Goal: Task Accomplishment & Management: Use online tool/utility

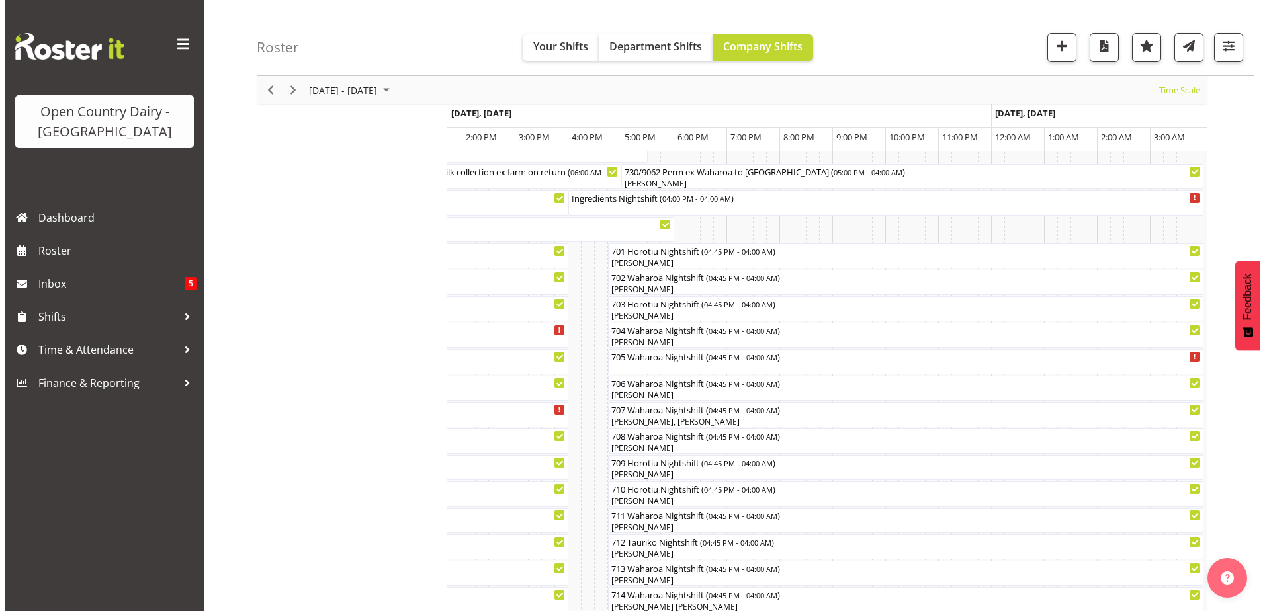
scroll to position [132, 0]
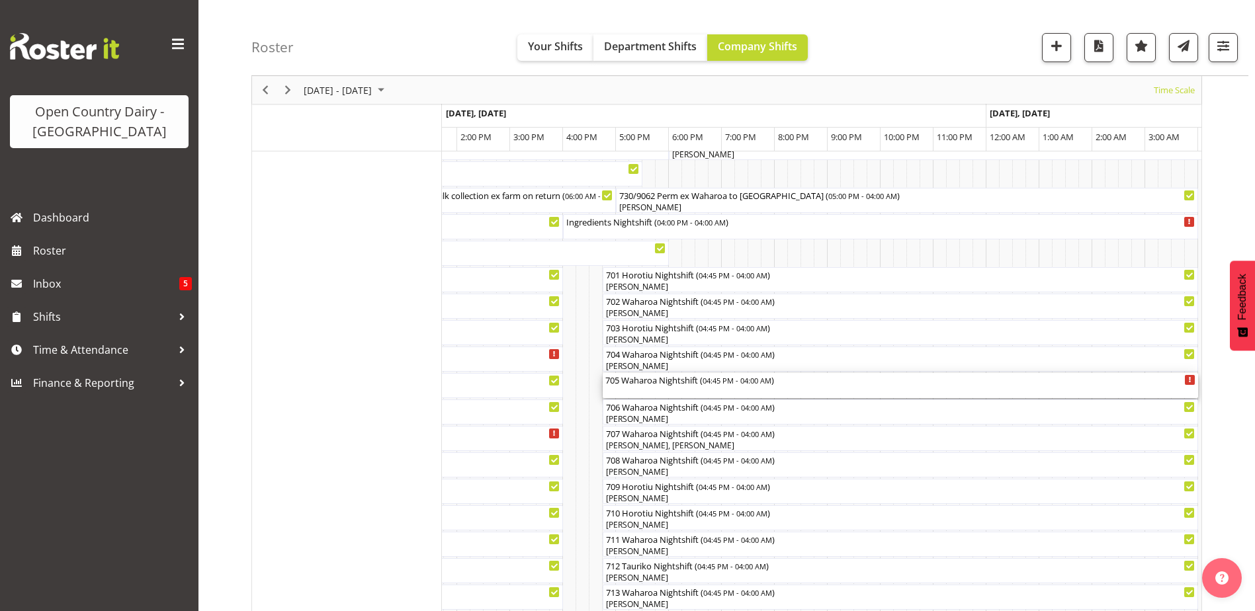
click at [664, 388] on div "705 Waharoa Nightshift ( 04:45 PM - 04:00 AM )" at bounding box center [900, 385] width 590 height 25
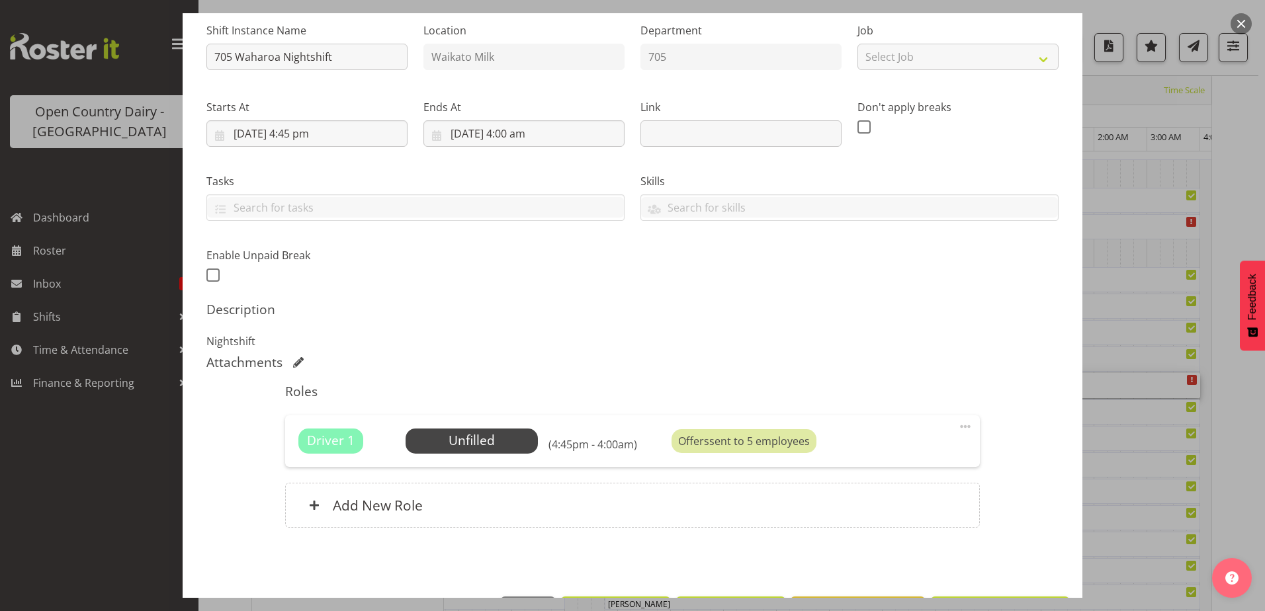
click at [1242, 28] on button "button" at bounding box center [1241, 23] width 21 height 21
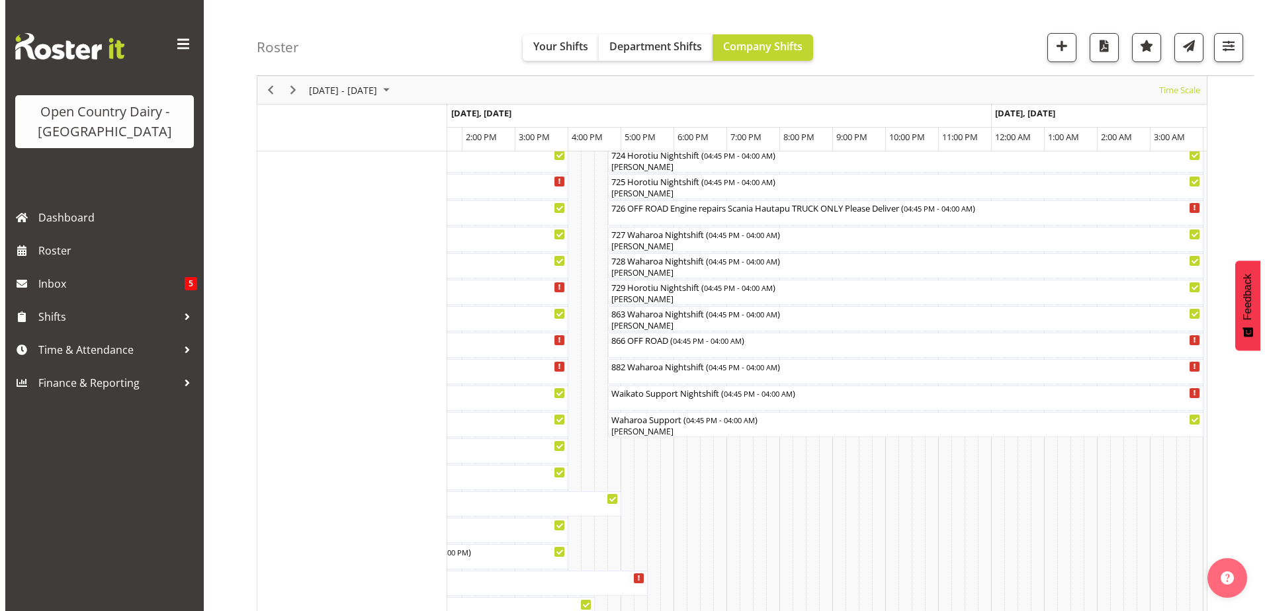
scroll to position [860, 0]
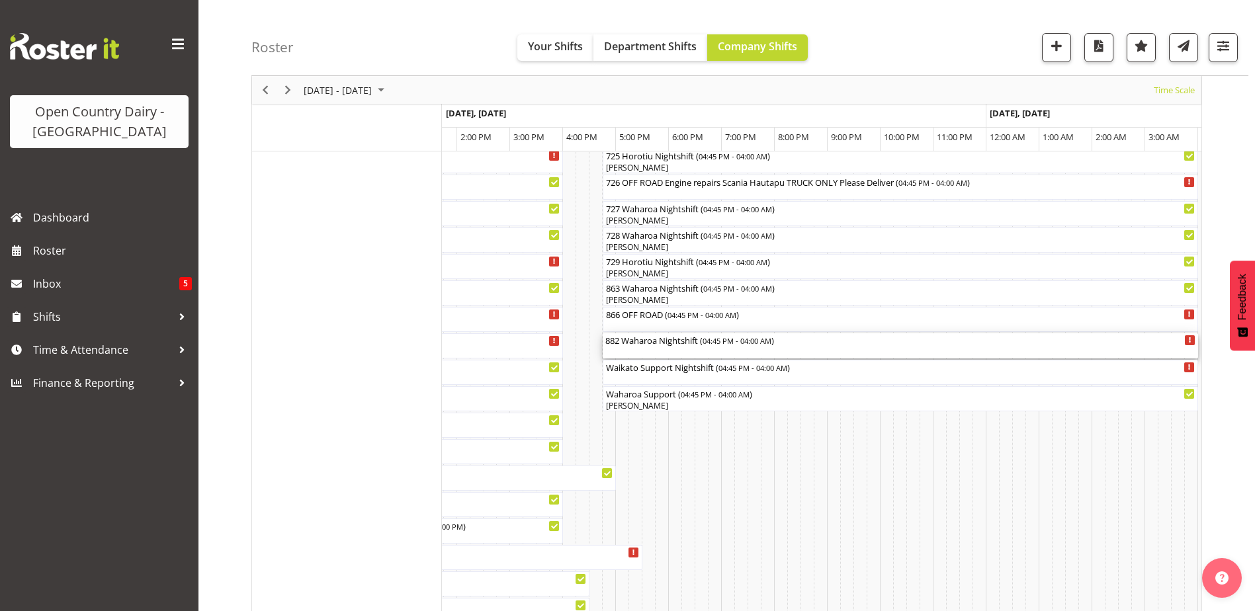
click at [667, 357] on div "882 Waharoa Nightshift ( 04:45 PM - 04:00 AM )" at bounding box center [900, 345] width 590 height 25
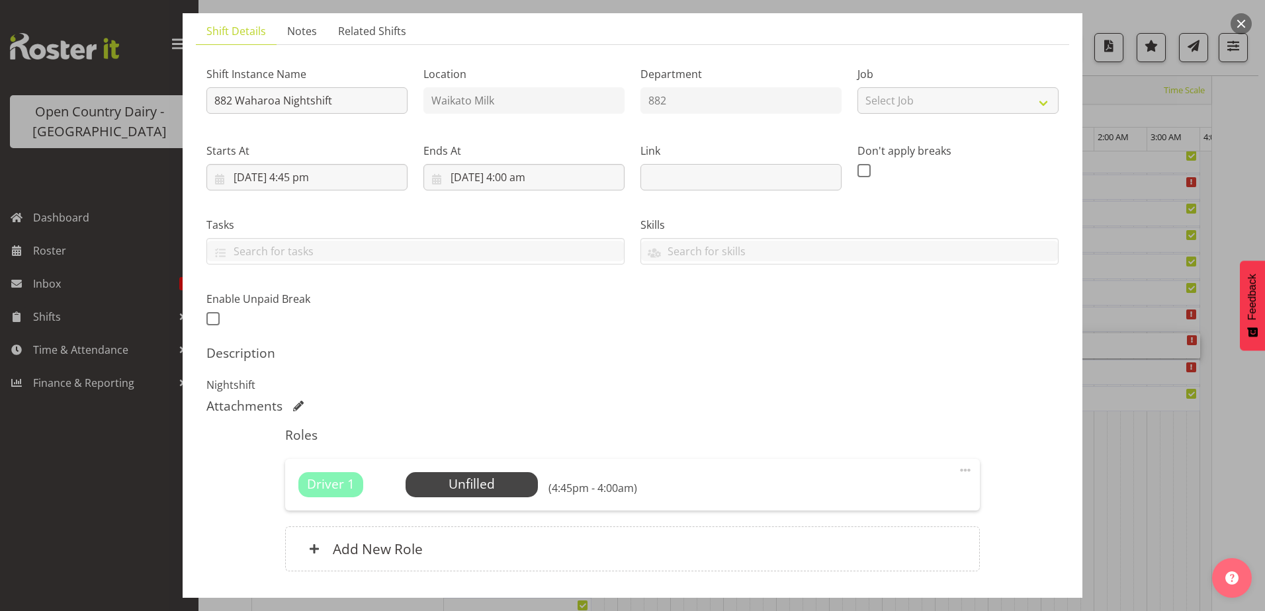
scroll to position [180, 0]
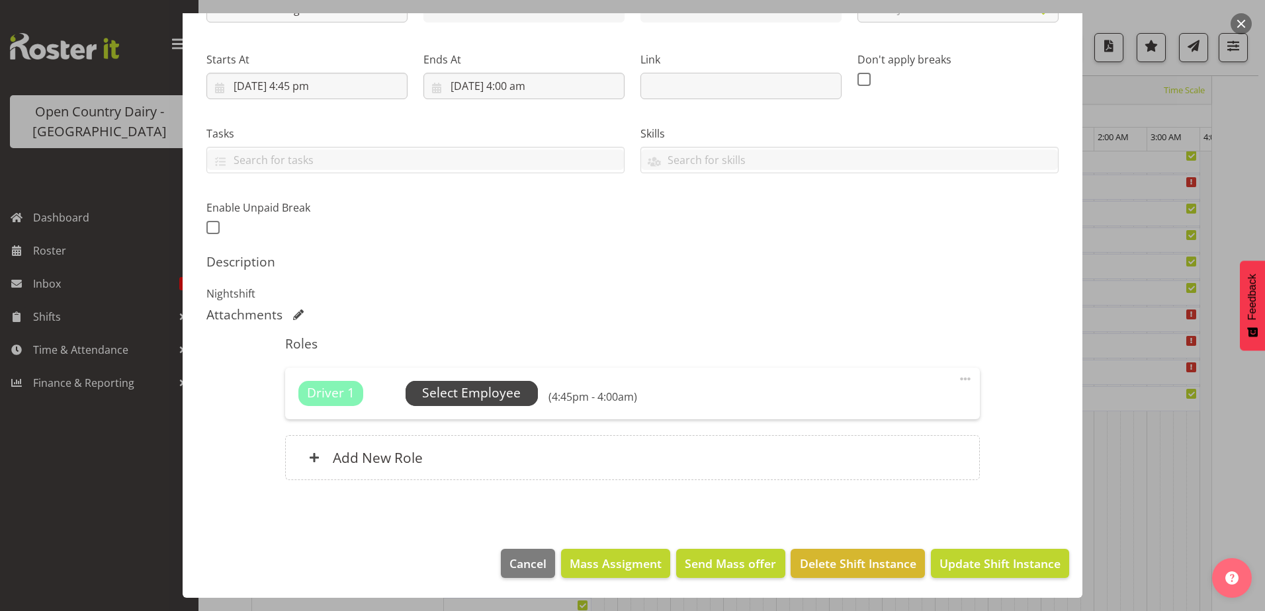
click at [480, 396] on span "Select Employee" at bounding box center [471, 393] width 99 height 19
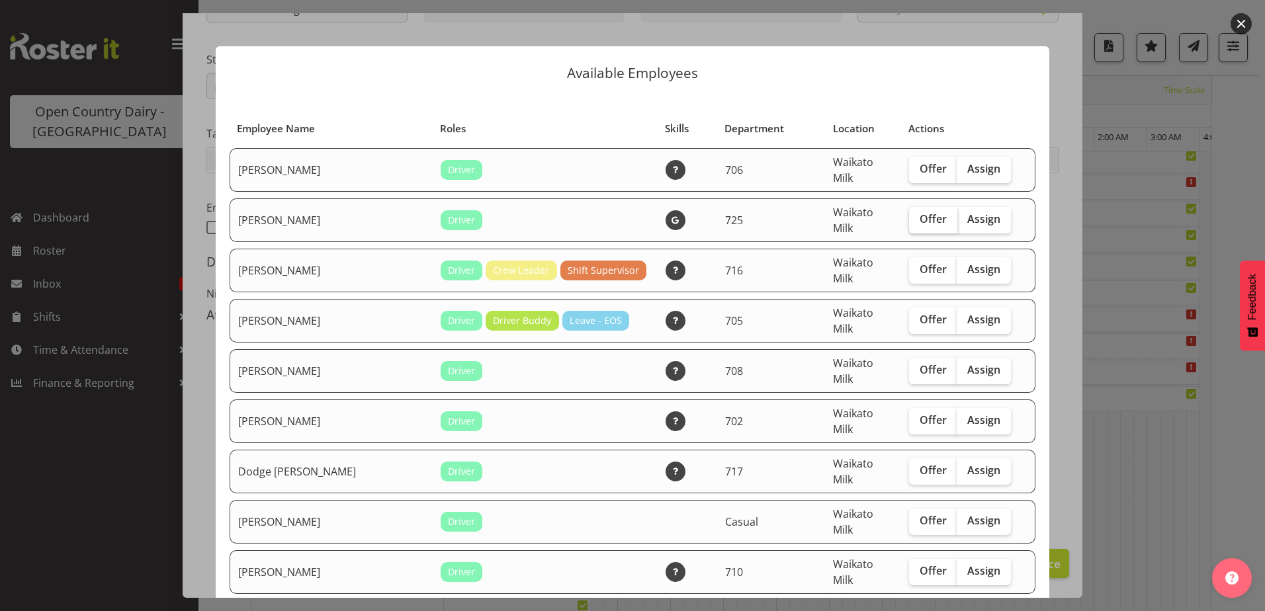
click at [920, 218] on span "Offer" at bounding box center [933, 218] width 27 height 13
click at [911, 218] on input "Offer" at bounding box center [913, 219] width 9 height 9
checkbox input "true"
click at [920, 363] on span "Offer" at bounding box center [933, 369] width 27 height 13
click at [914, 366] on input "Offer" at bounding box center [913, 370] width 9 height 9
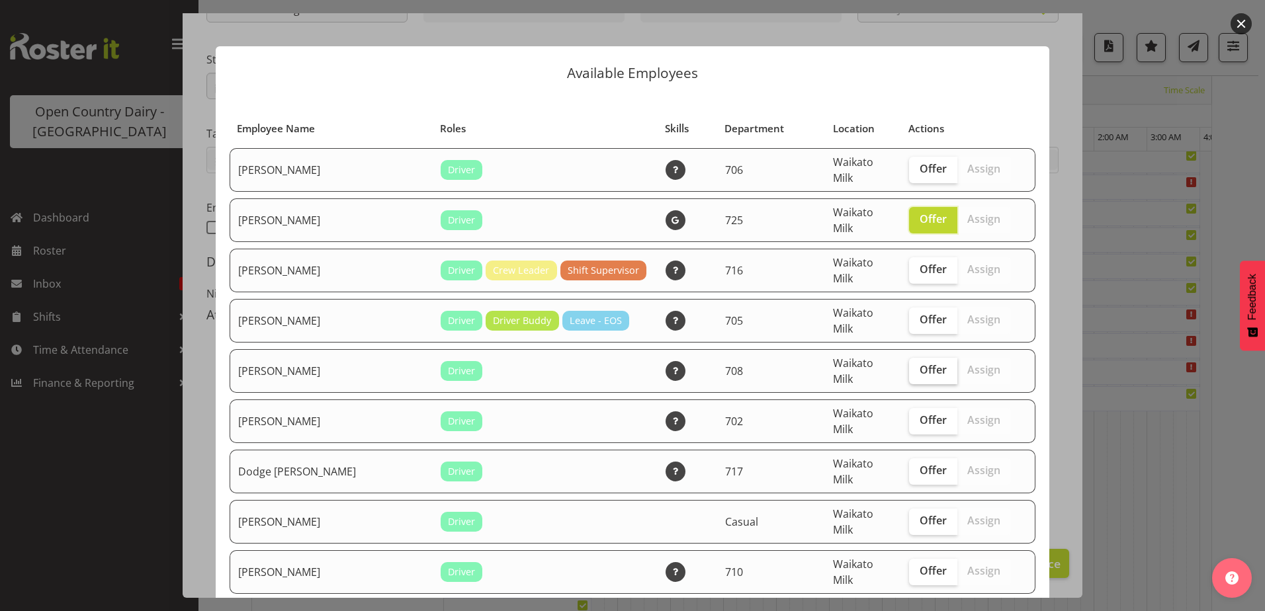
checkbox input "true"
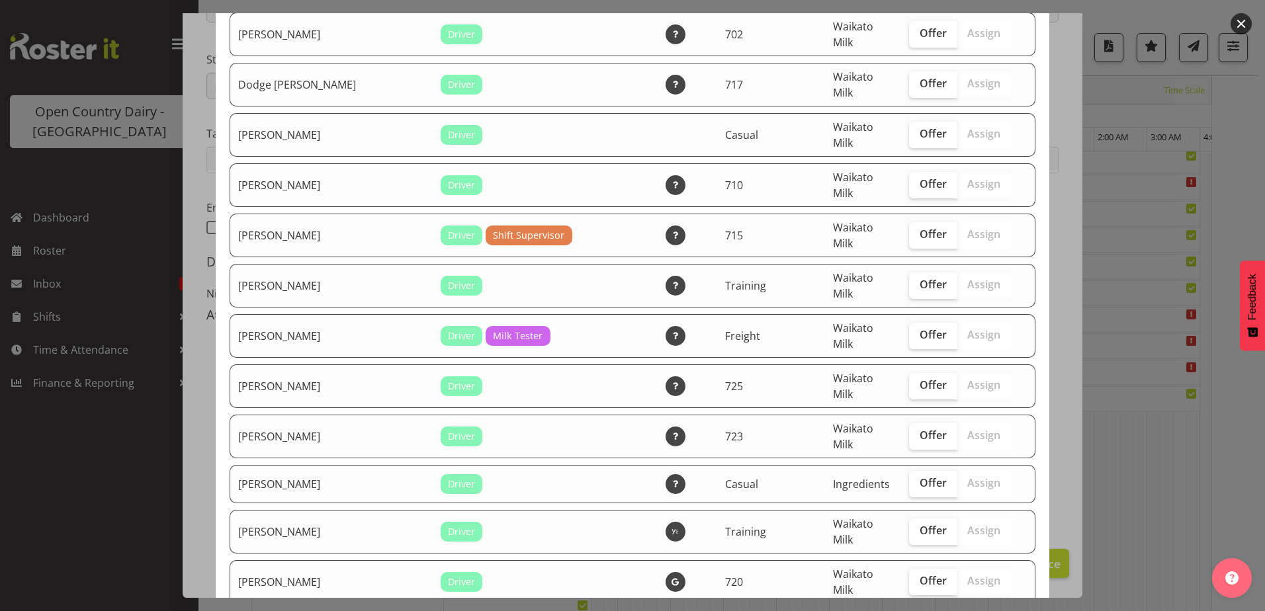
scroll to position [397, 0]
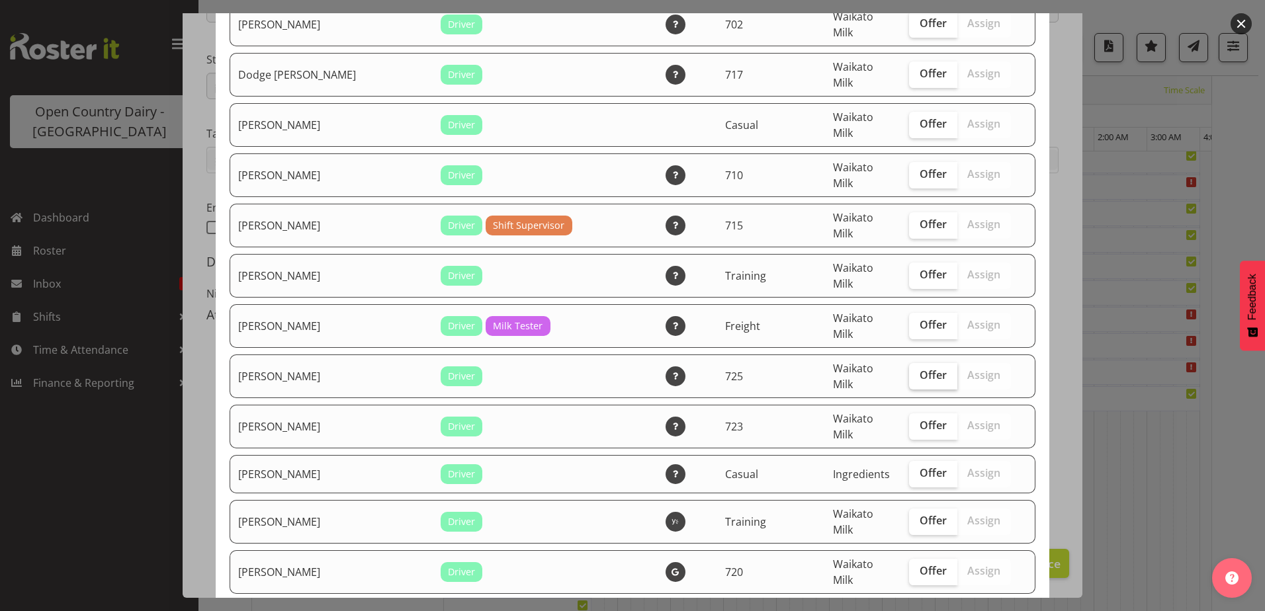
click at [920, 369] on span "Offer" at bounding box center [933, 375] width 27 height 13
click at [918, 371] on input "Offer" at bounding box center [913, 375] width 9 height 9
checkbox input "true"
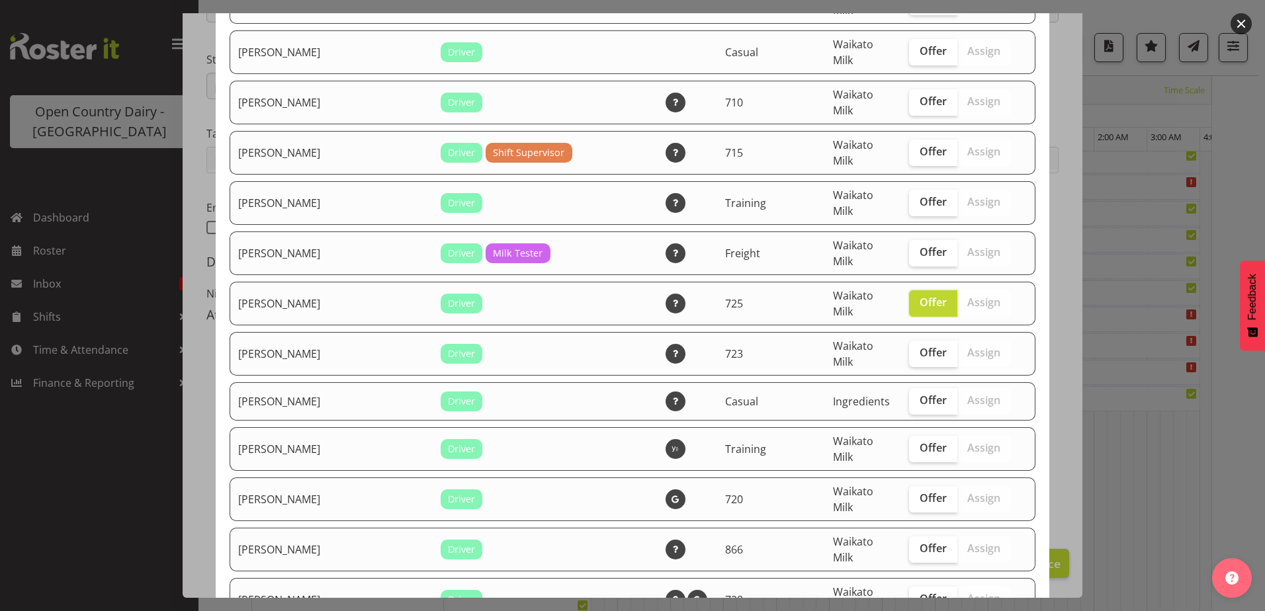
scroll to position [529, 0]
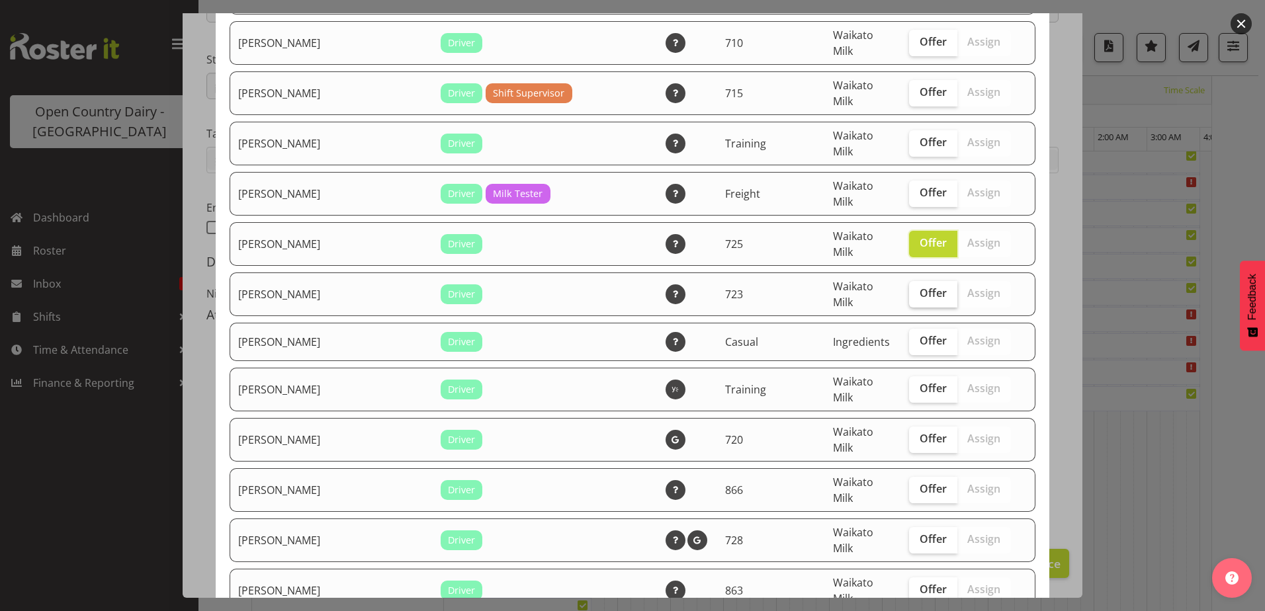
click at [920, 286] on span "Offer" at bounding box center [933, 292] width 27 height 13
click at [918, 289] on input "Offer" at bounding box center [913, 293] width 9 height 9
checkbox input "true"
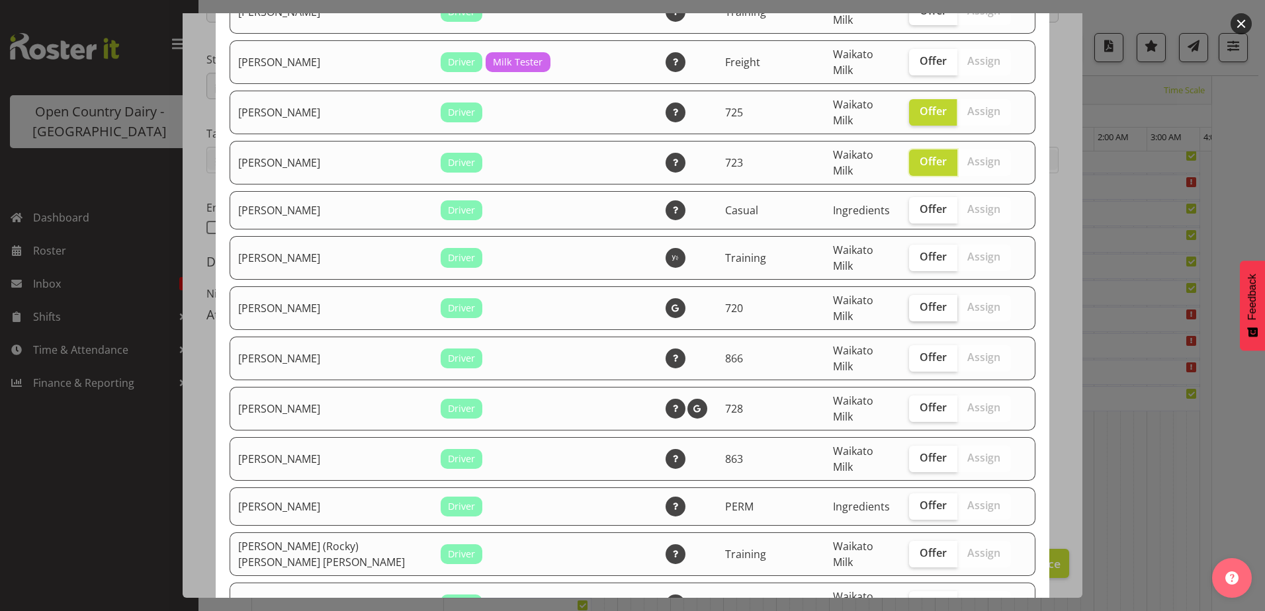
scroll to position [662, 0]
click at [909, 294] on label "Offer" at bounding box center [933, 307] width 48 height 26
click at [909, 302] on input "Offer" at bounding box center [913, 306] width 9 height 9
checkbox input "true"
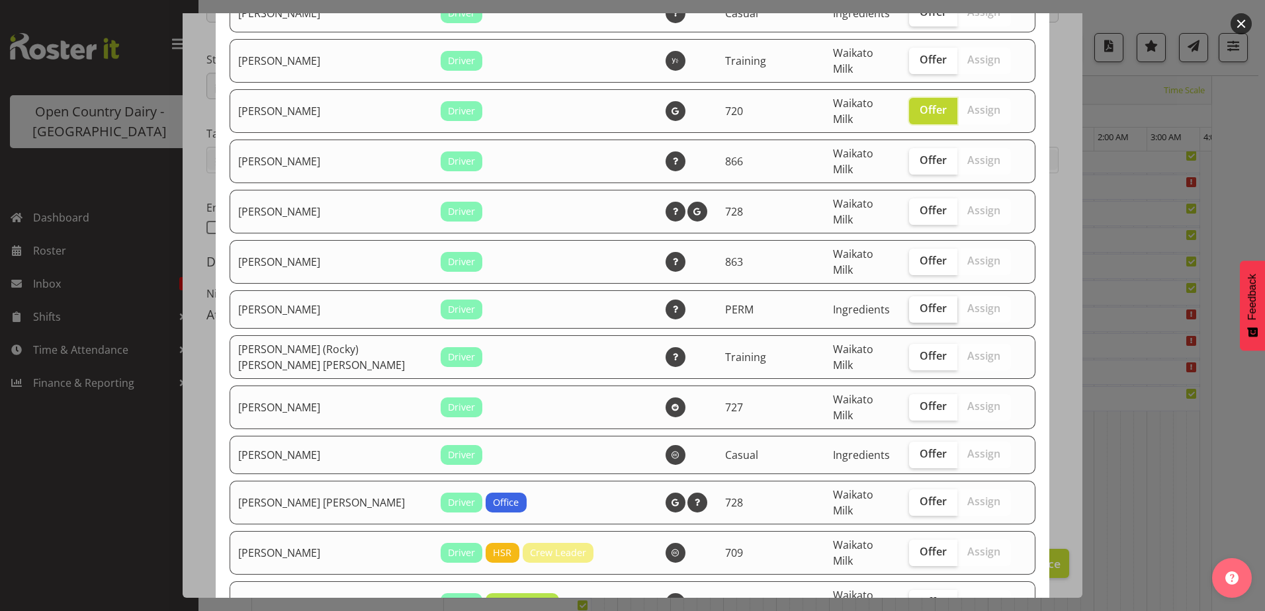
scroll to position [860, 0]
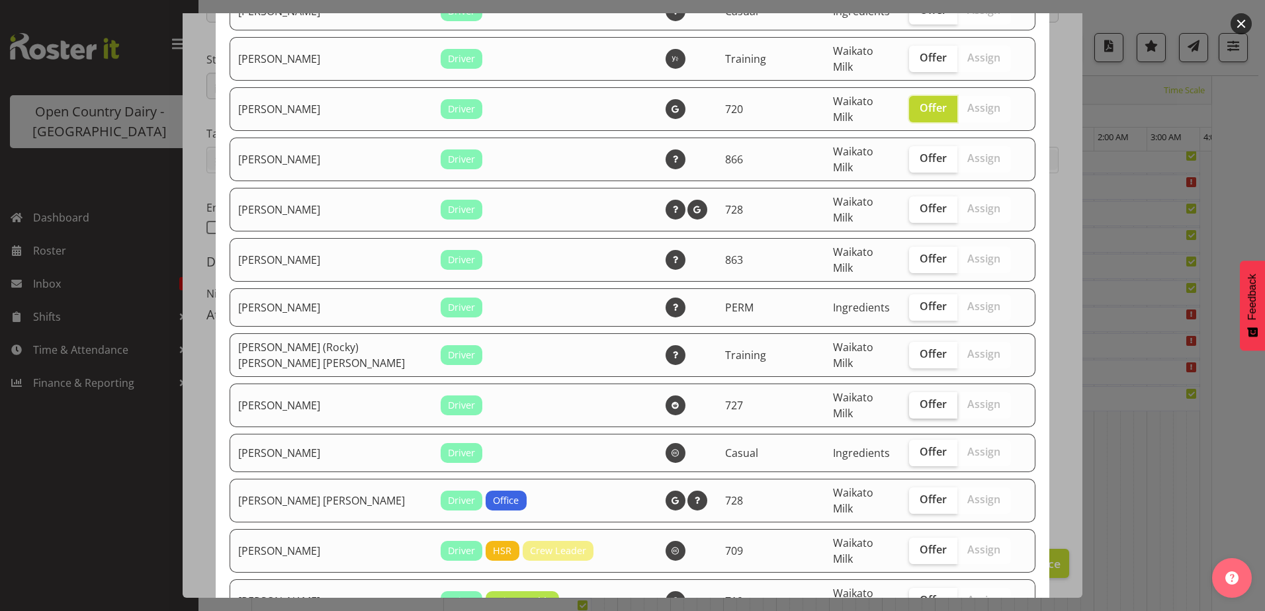
click at [920, 398] on span "Offer" at bounding box center [933, 404] width 27 height 13
click at [909, 400] on input "Offer" at bounding box center [913, 404] width 9 height 9
checkbox input "true"
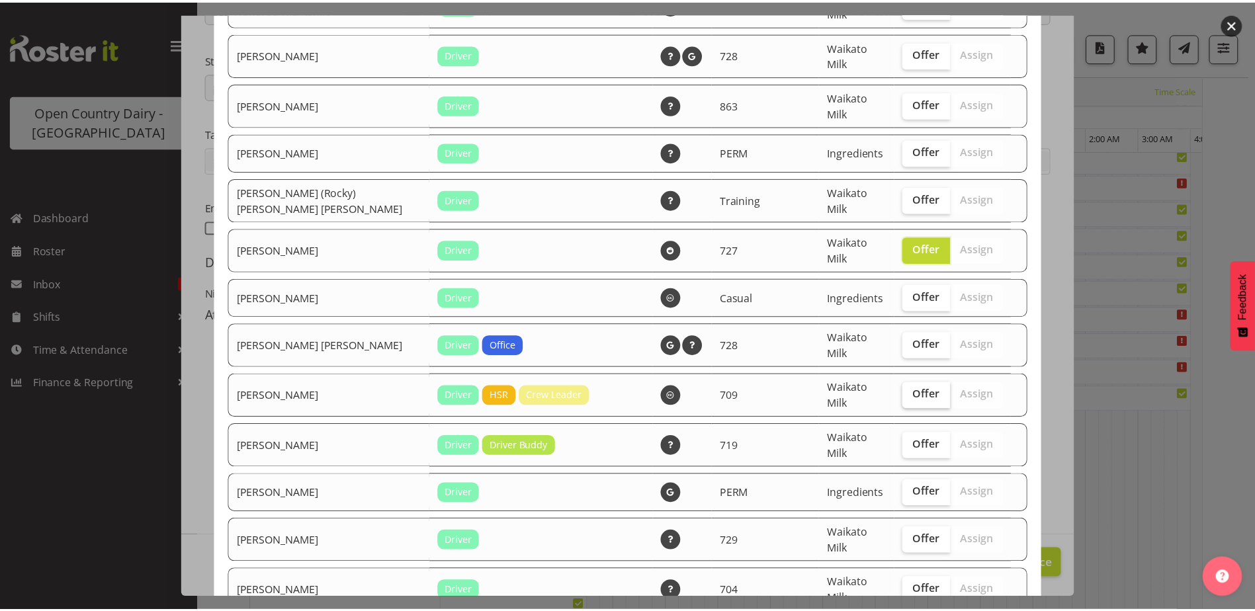
scroll to position [1037, 0]
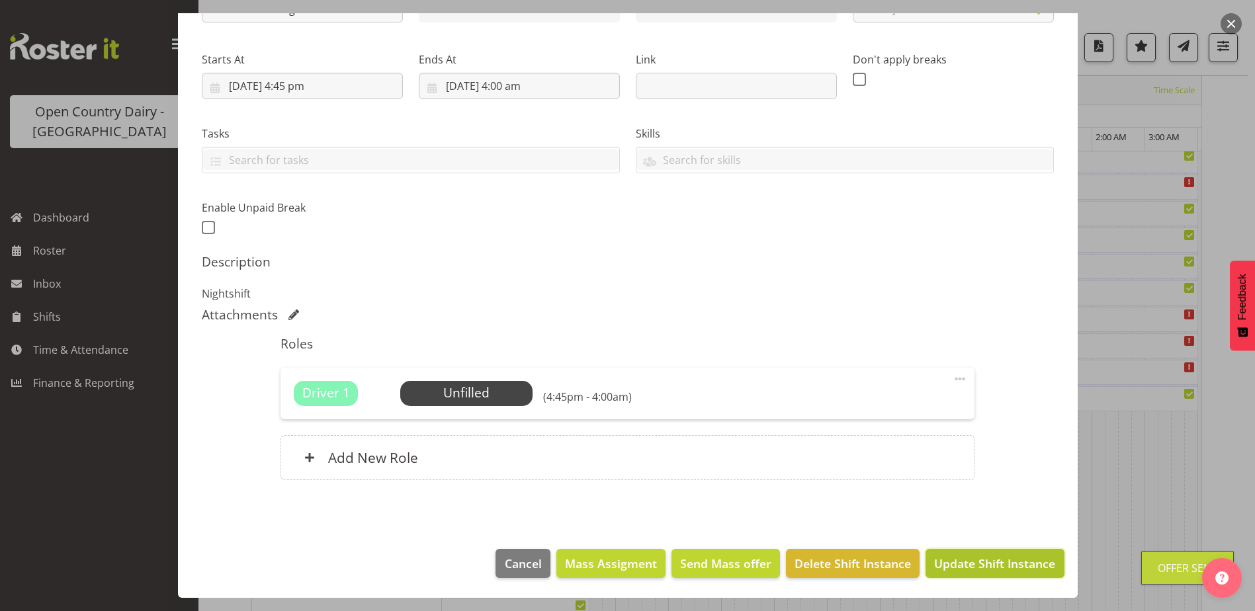
click at [967, 566] on span "Update Shift Instance" at bounding box center [994, 563] width 121 height 17
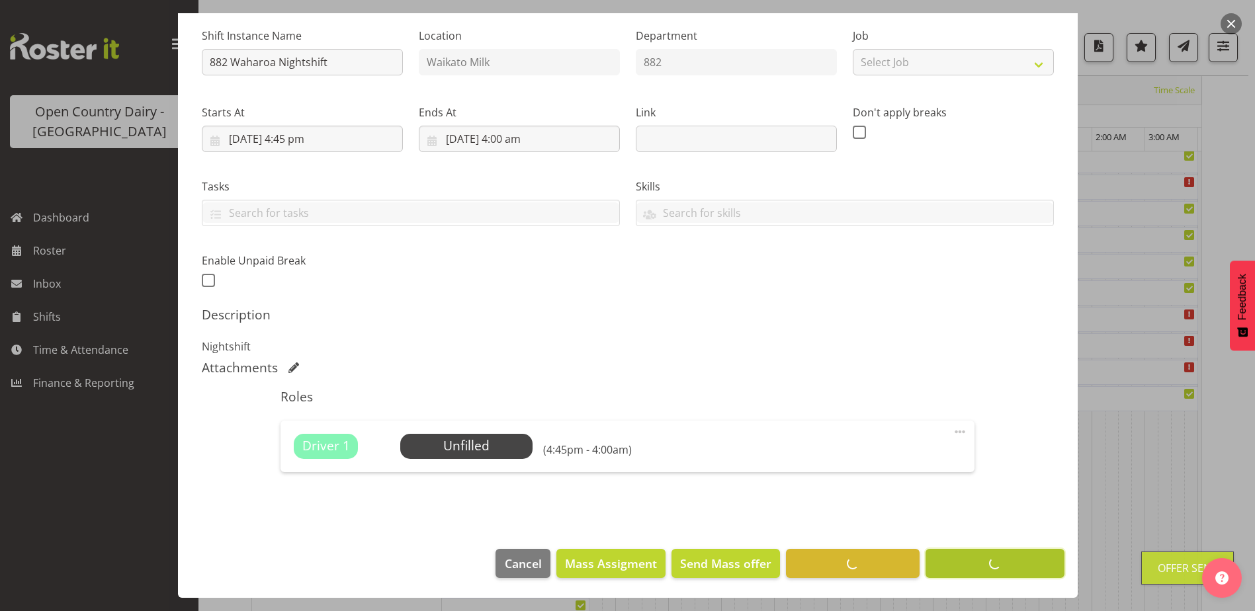
scroll to position [43, 0]
